Goal: Navigation & Orientation: Find specific page/section

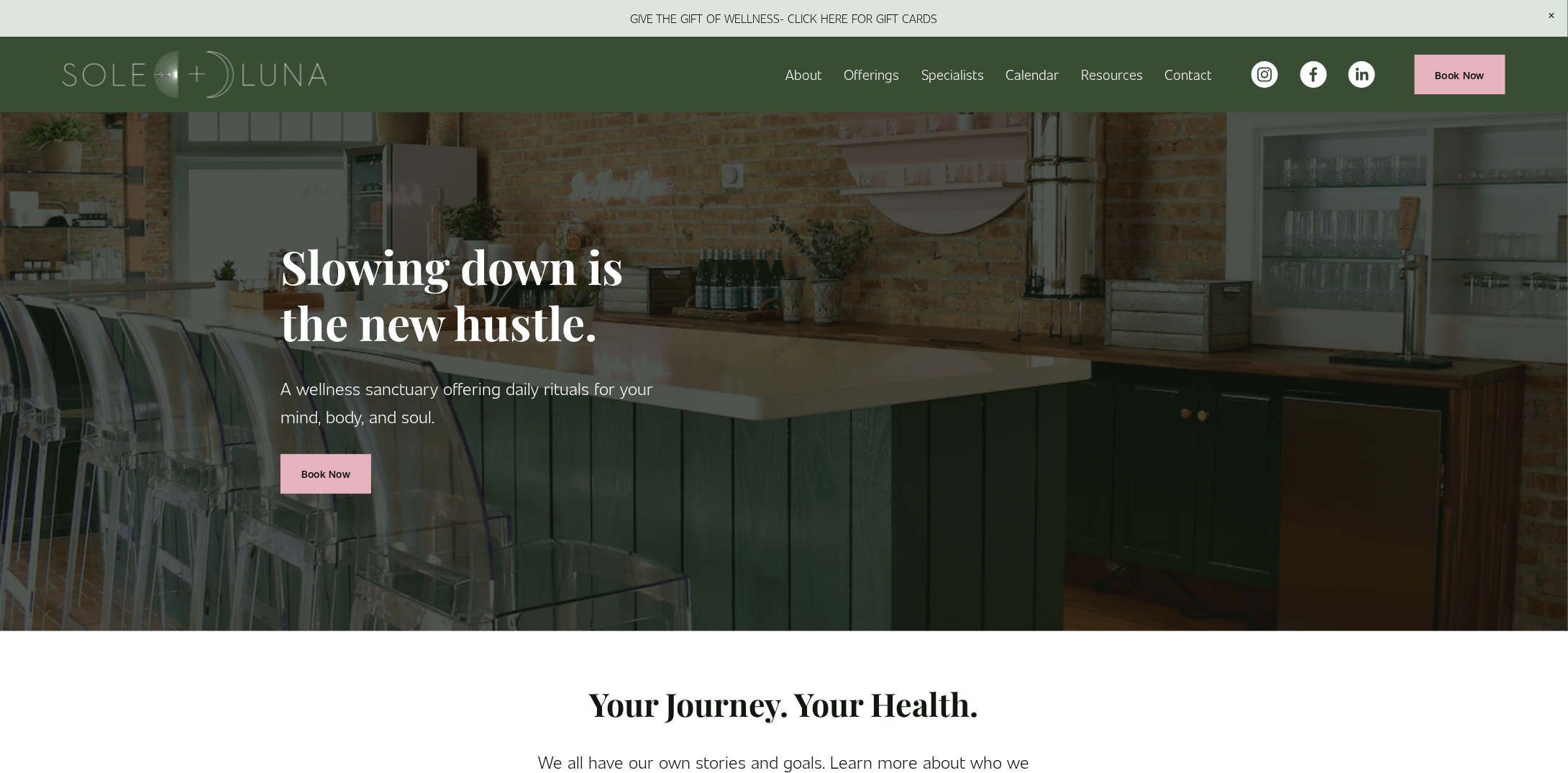
click at [1271, 74] on use "instagram-unauth" at bounding box center [1265, 75] width 15 height 15
click at [798, 72] on link "About" at bounding box center [803, 74] width 36 height 25
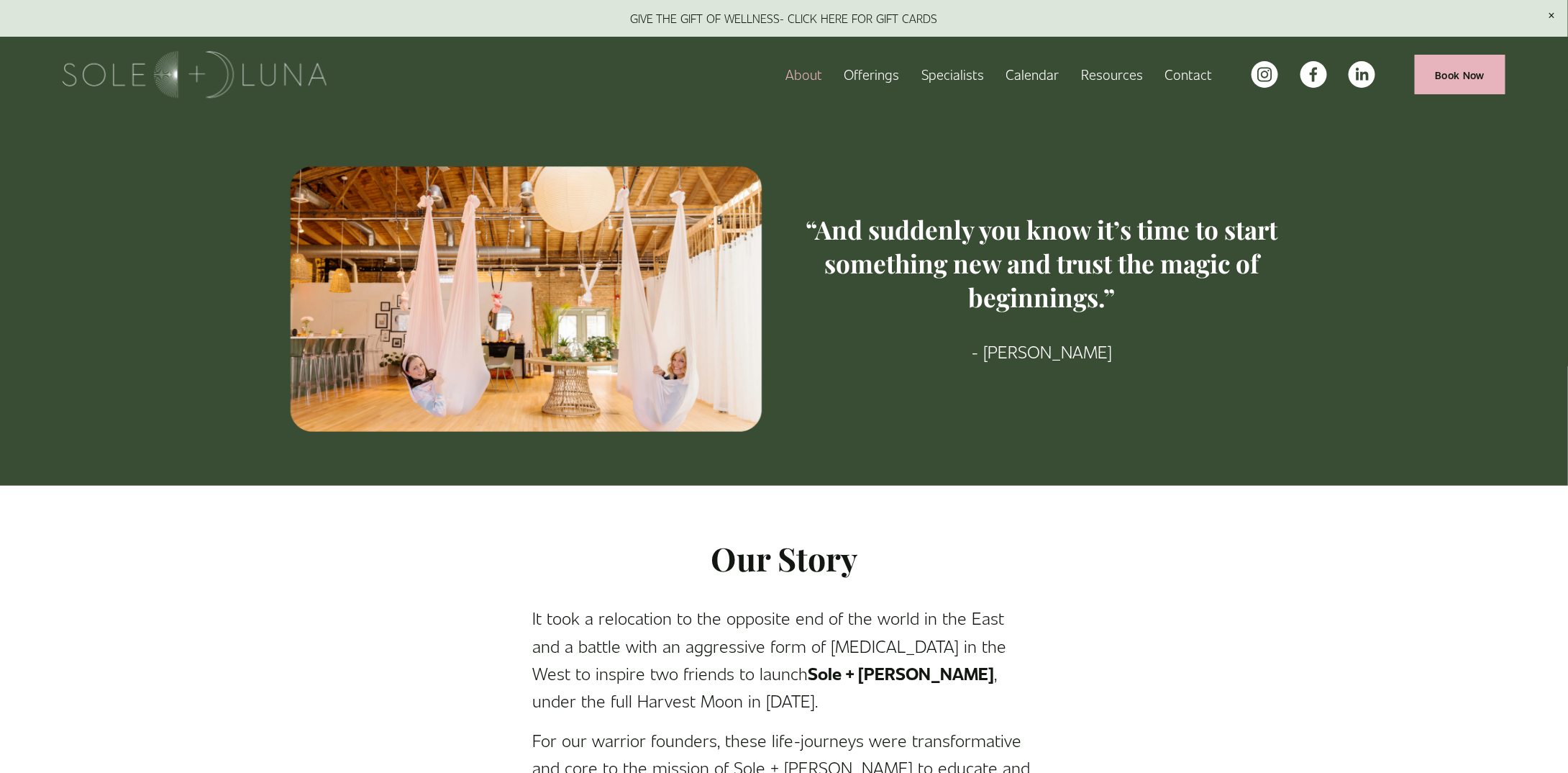
click at [0, 0] on span "Retail" at bounding box center [0, 0] width 0 height 0
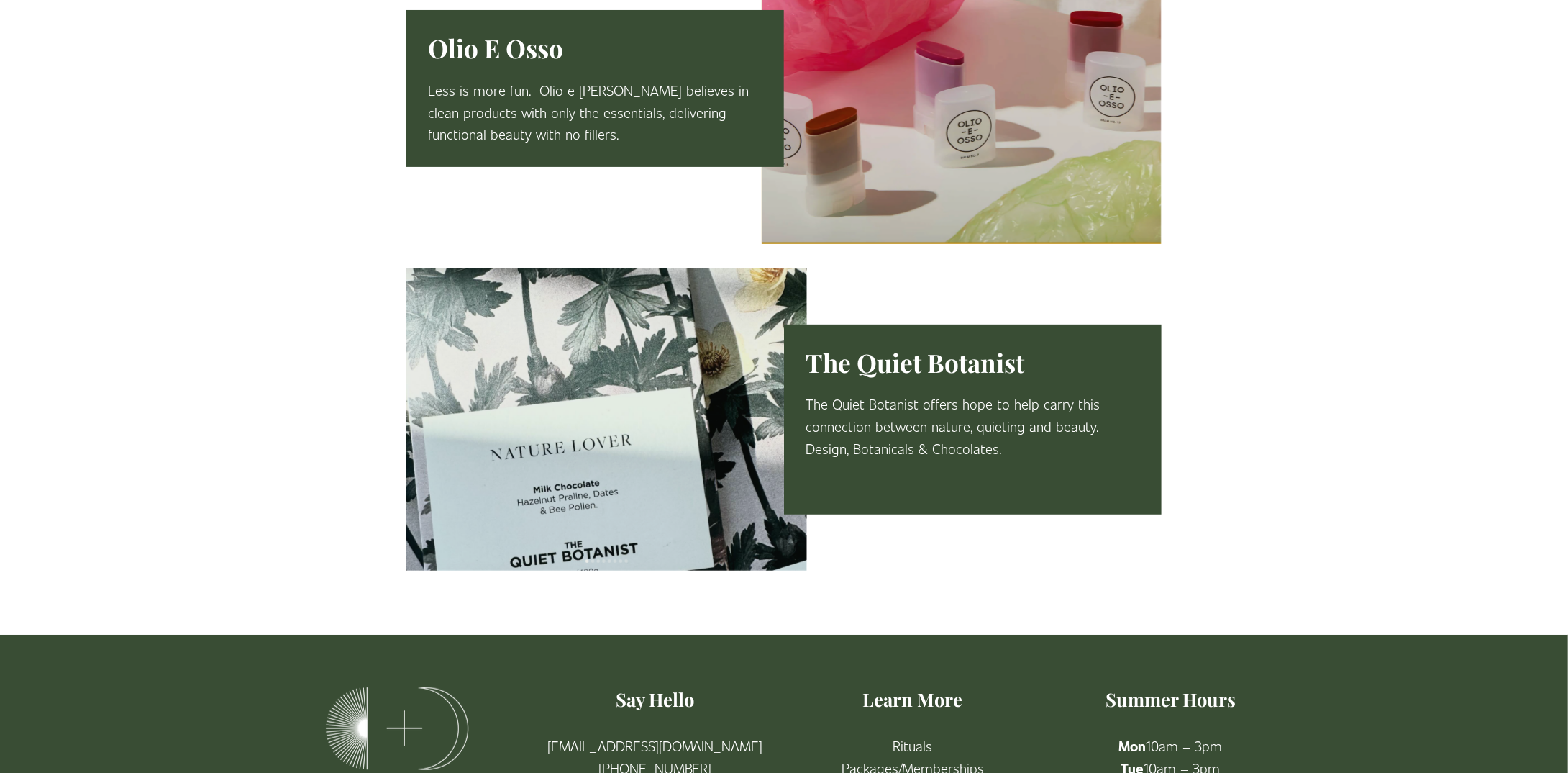
scroll to position [2877, 0]
